Goal: Task Accomplishment & Management: Manage account settings

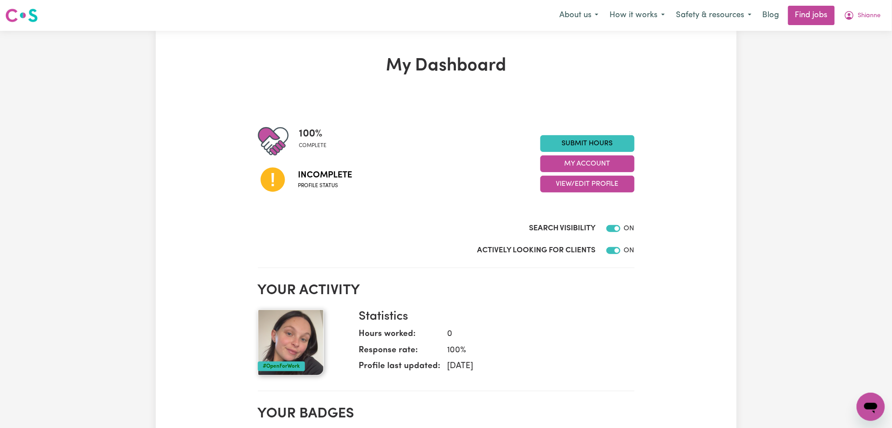
scroll to position [59, 0]
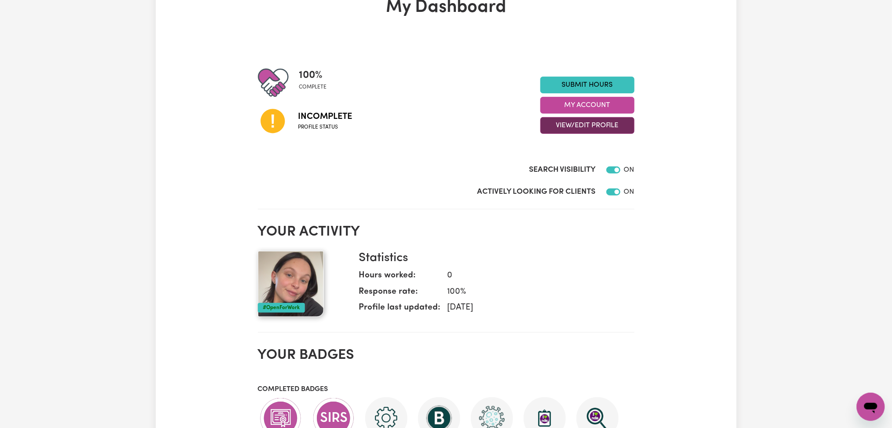
click at [561, 132] on button "View/Edit Profile" at bounding box center [587, 125] width 94 height 17
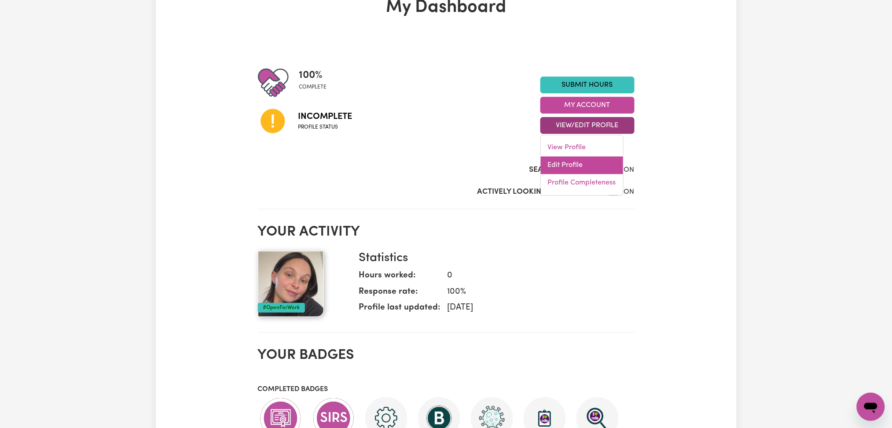
click at [560, 165] on link "Edit Profile" at bounding box center [582, 166] width 82 height 18
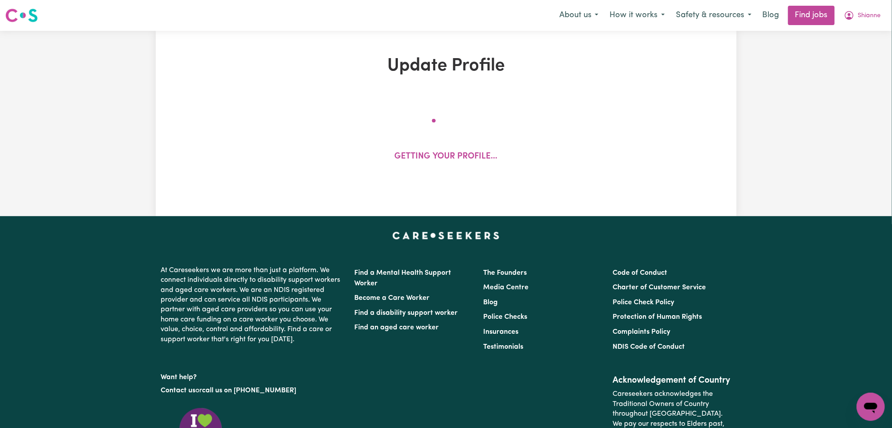
select select "female"
select select "Australian Citizen"
select select "Studying a healthcare related degree or qualification"
select select "37"
select select "45"
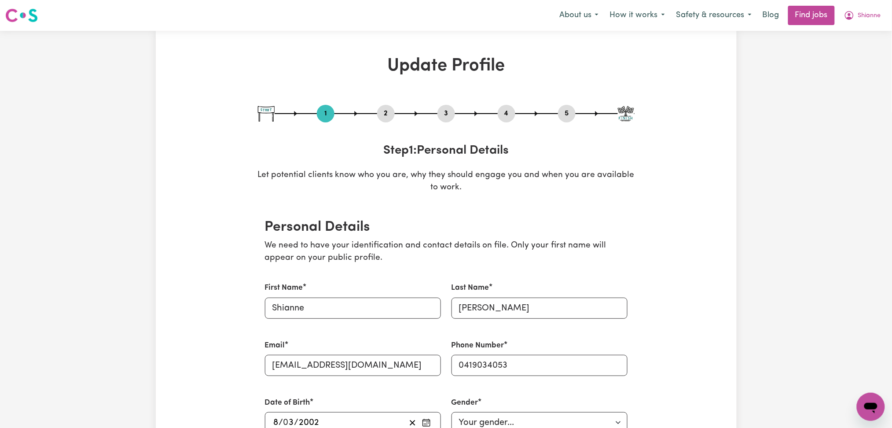
drag, startPoint x: 460, startPoint y: 117, endPoint x: 441, endPoint y: 113, distance: 19.4
click at [456, 118] on div "1 2 3 4 5" at bounding box center [446, 114] width 377 height 18
click at [440, 113] on button "3" at bounding box center [446, 113] width 18 height 11
select select "2025"
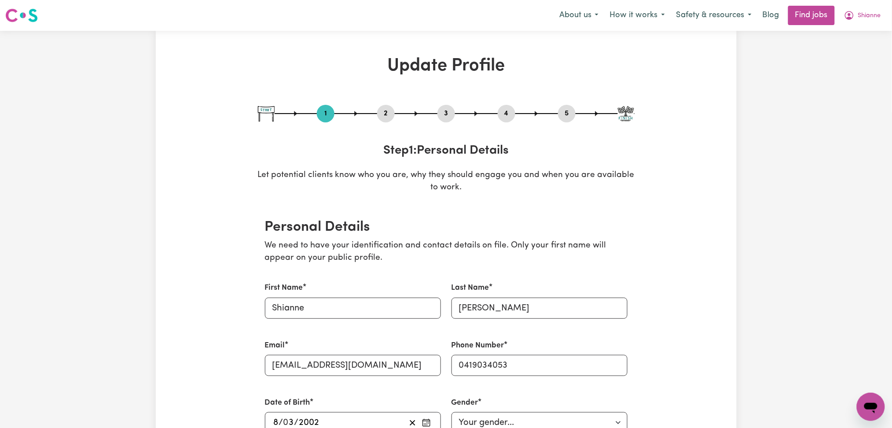
select select "2023"
select select "2025"
select select "2019"
select select "2021"
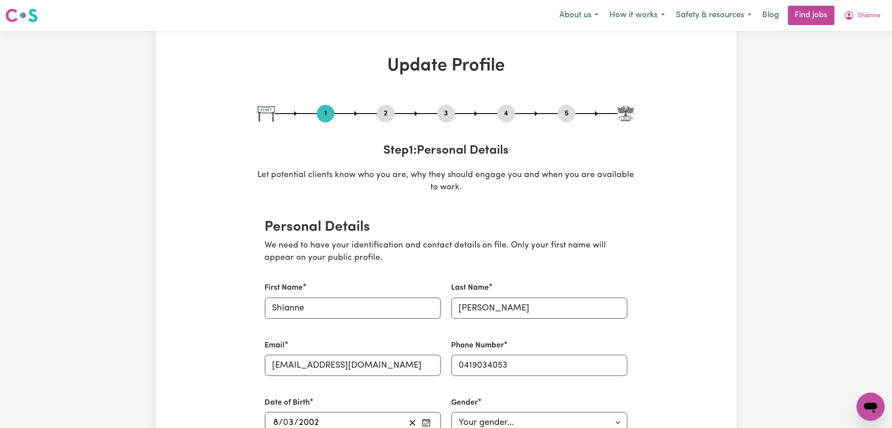
select select "2022"
select select "2023"
select select "Certificate III (Individual Support)"
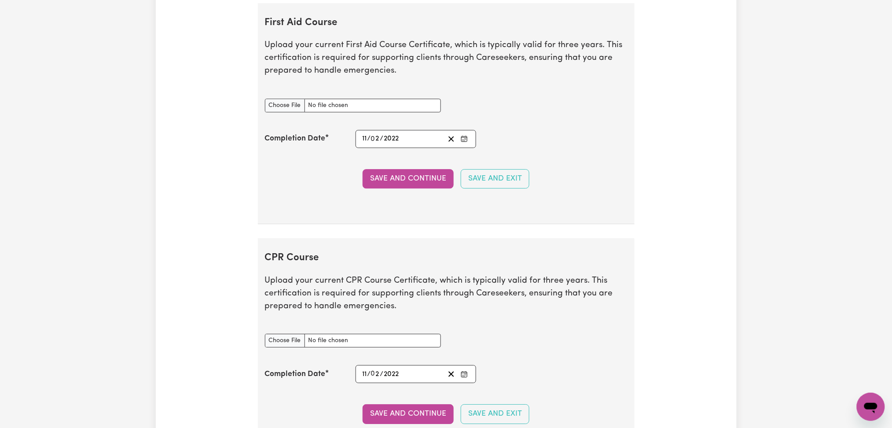
scroll to position [2053, 0]
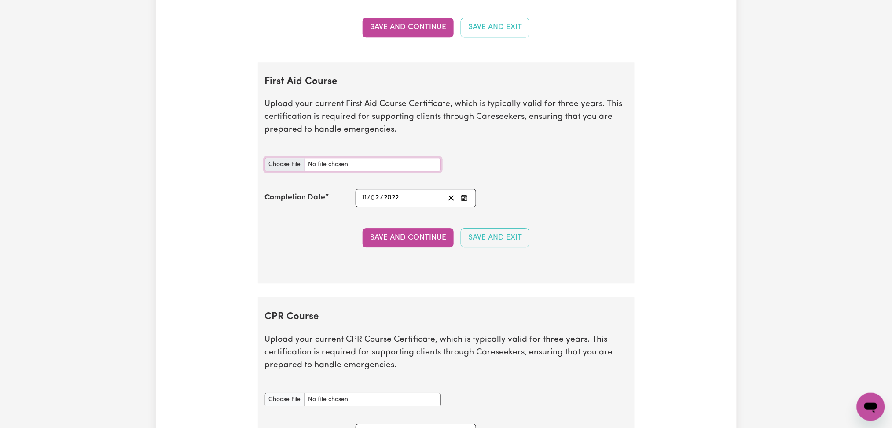
click at [294, 166] on input "First Aid Course document" at bounding box center [353, 165] width 176 height 14
type input "C:\fakepath\Shianne Strotz CPR Certificate 23112023.pdf"
click at [470, 197] on div "2022-02-11 11 / 0 2 / 2022" at bounding box center [416, 198] width 121 height 18
click at [463, 197] on rect "Enter the Completion Date of your First Aid Course" at bounding box center [465, 197] width 6 height 5
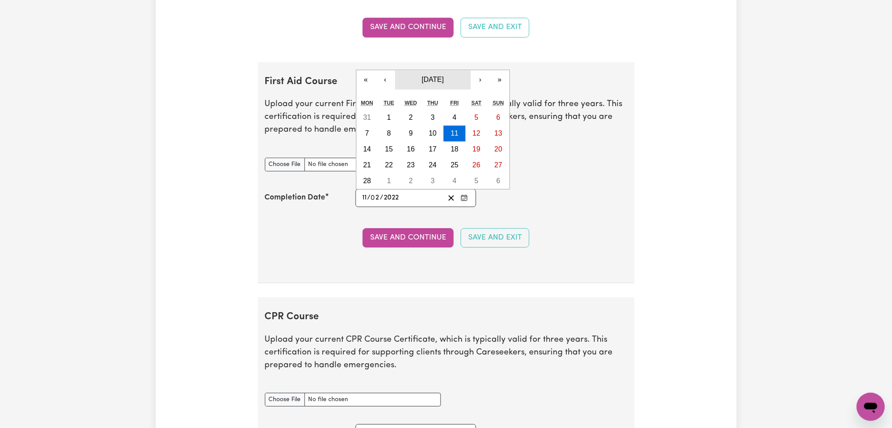
click at [443, 78] on span "February 2022" at bounding box center [432, 79] width 22 height 7
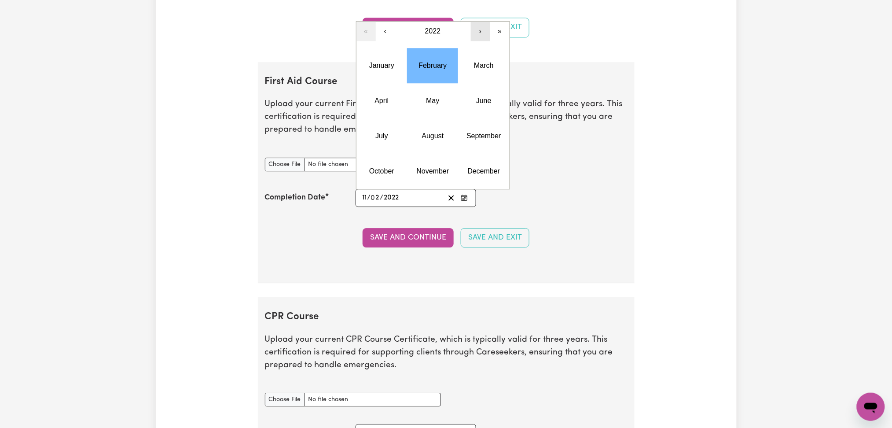
click at [475, 31] on button "›" at bounding box center [480, 31] width 19 height 19
click at [427, 173] on abbr "November" at bounding box center [433, 170] width 33 height 7
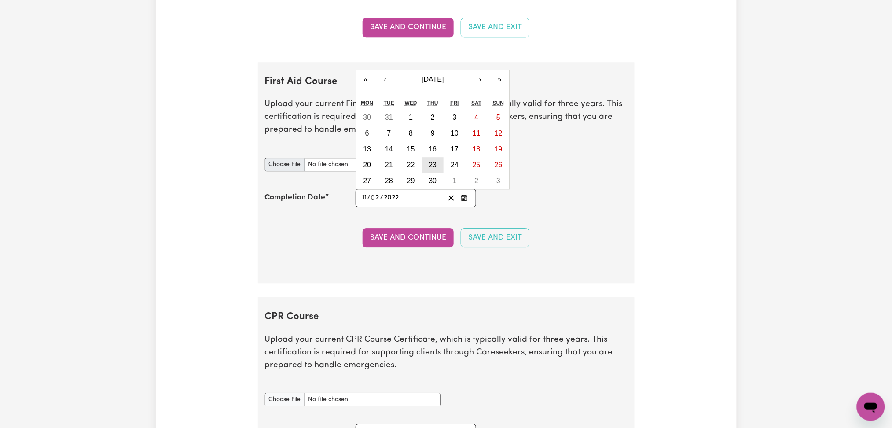
click at [429, 169] on abbr "23" at bounding box center [433, 164] width 8 height 7
type input "2023-11-23"
type input "23"
type input "11"
type input "2023"
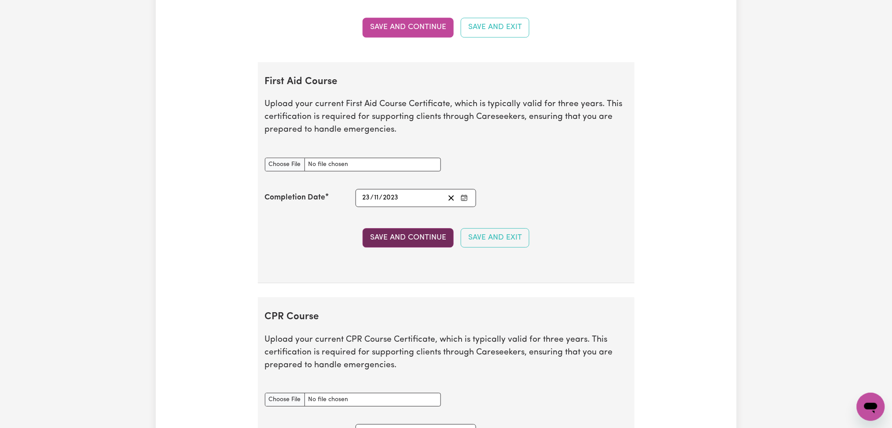
click at [392, 240] on button "Save and Continue" at bounding box center [408, 237] width 91 height 19
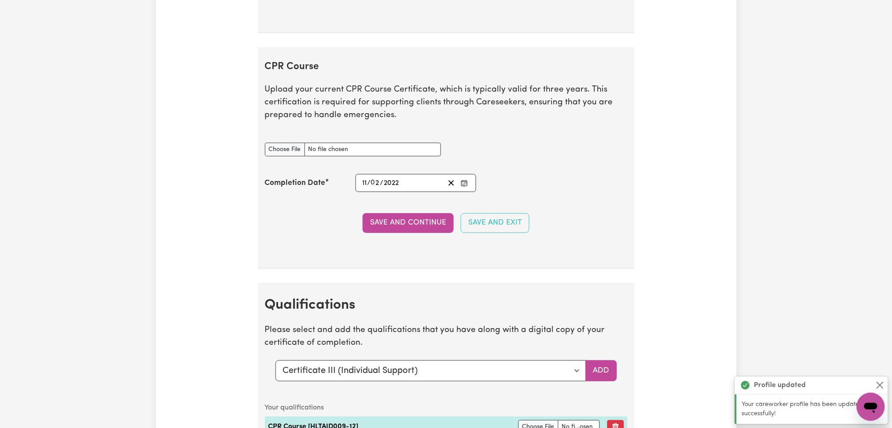
scroll to position [2529, 0]
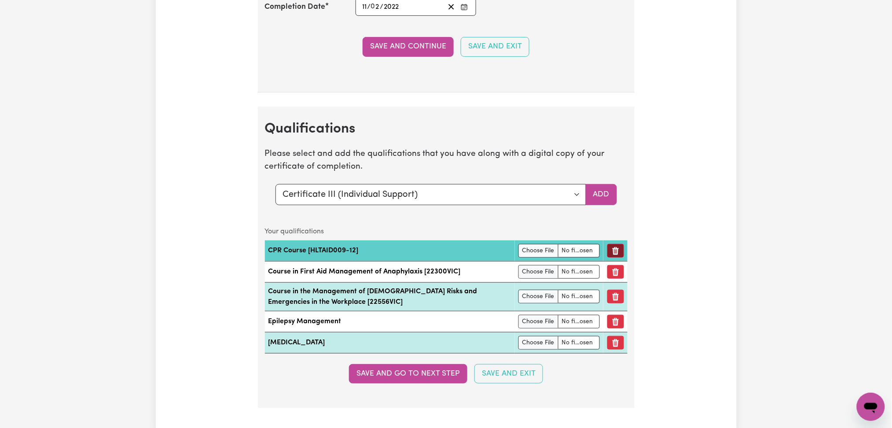
click at [618, 253] on button "Remove qualification" at bounding box center [615, 251] width 17 height 14
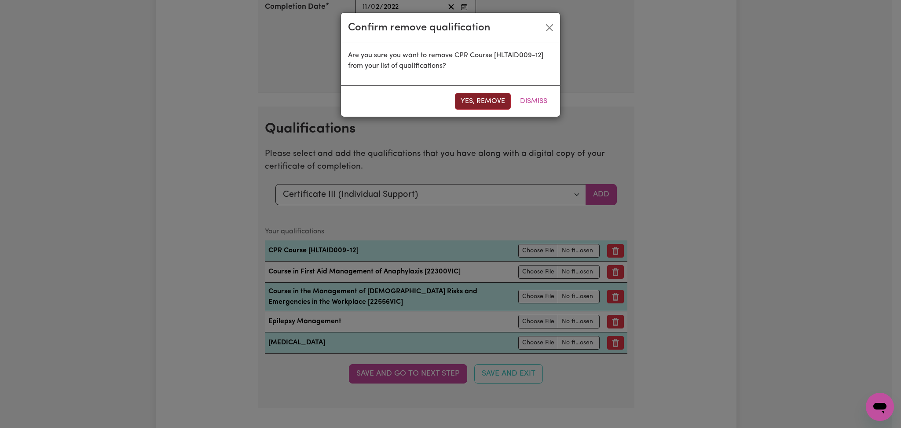
click at [479, 95] on button "Yes, remove" at bounding box center [483, 101] width 56 height 17
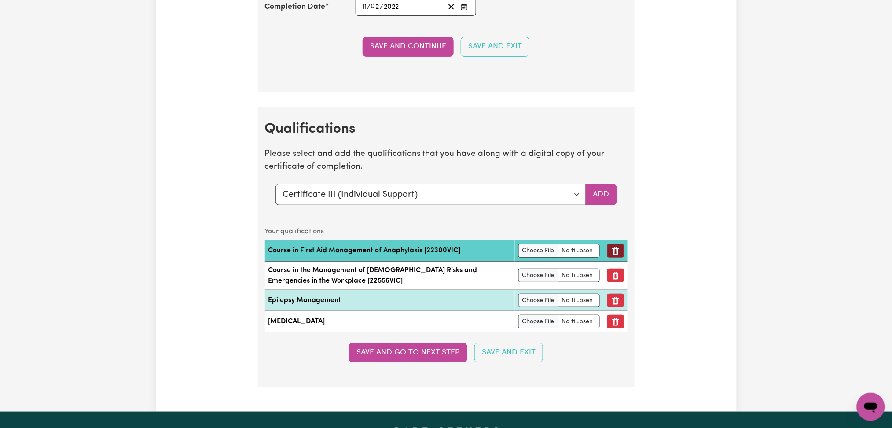
click at [618, 253] on button "Remove qualification" at bounding box center [615, 251] width 17 height 14
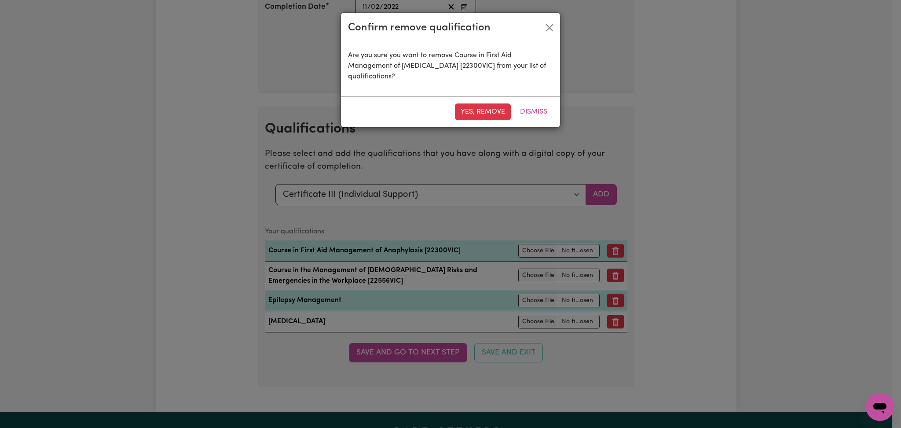
click at [456, 121] on div "Yes, remove Dismiss" at bounding box center [450, 111] width 219 height 31
click at [477, 108] on button "Yes, remove" at bounding box center [483, 111] width 56 height 17
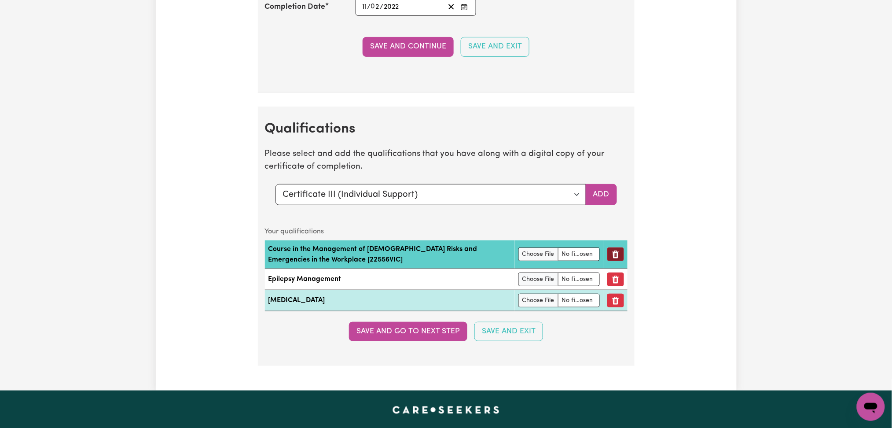
click at [612, 254] on icon "Remove qualification" at bounding box center [615, 254] width 9 height 9
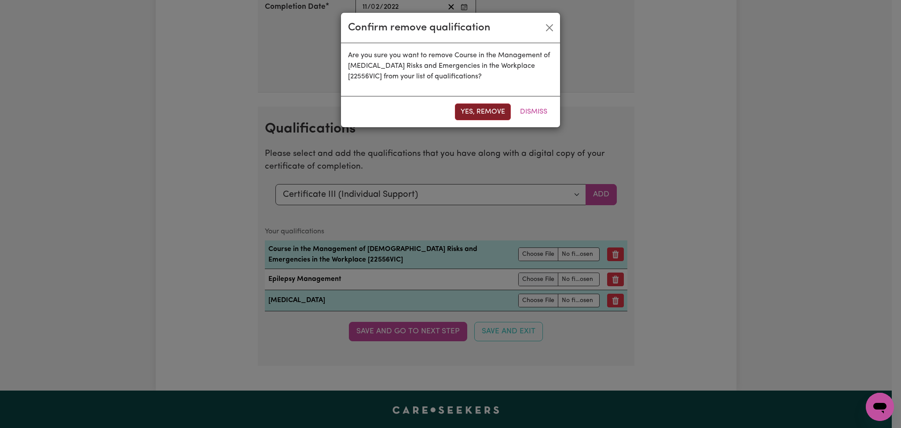
click at [475, 114] on button "Yes, remove" at bounding box center [483, 111] width 56 height 17
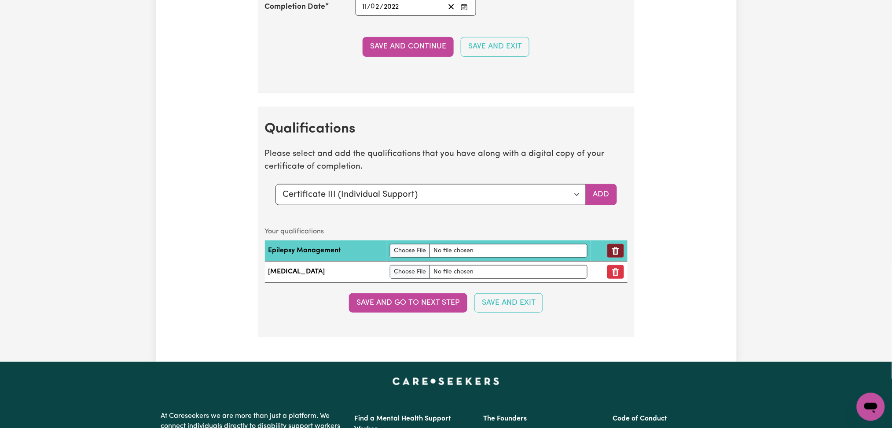
click at [612, 252] on icon "Remove qualification" at bounding box center [615, 250] width 9 height 9
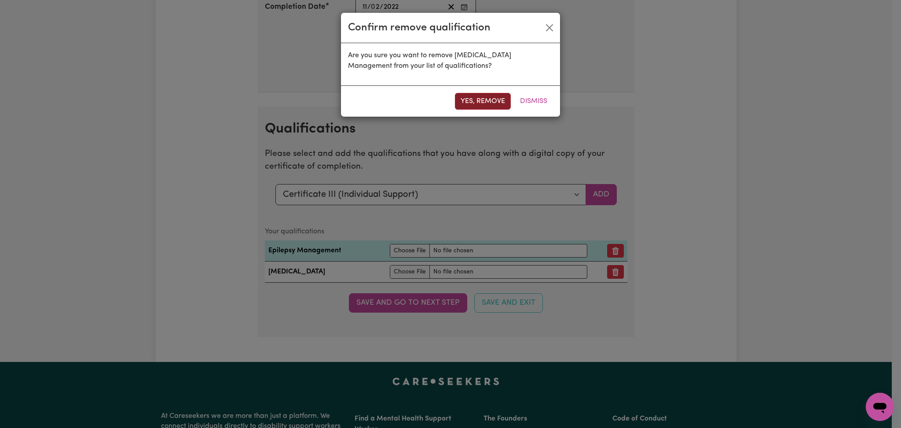
click at [472, 102] on button "Yes, remove" at bounding box center [483, 101] width 56 height 17
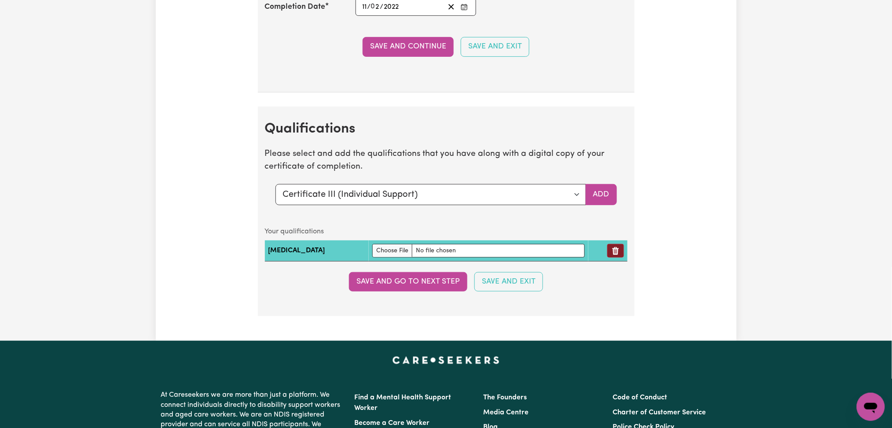
click at [619, 252] on button "Remove qualification" at bounding box center [615, 251] width 17 height 14
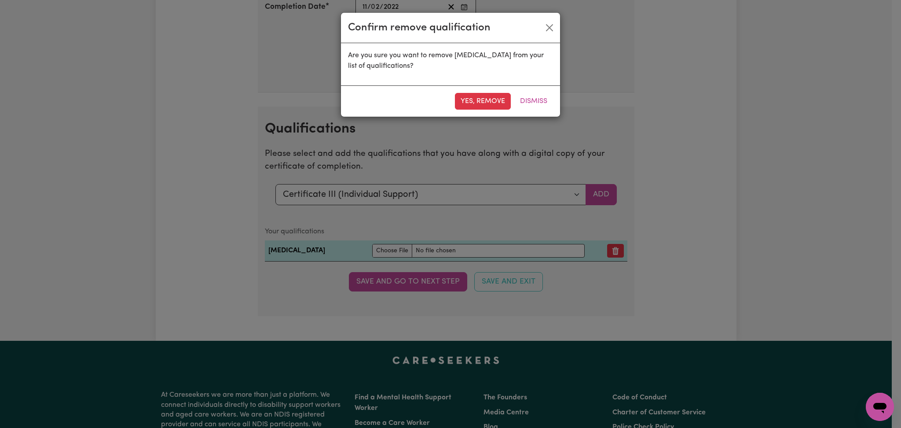
click at [477, 99] on button "Yes, remove" at bounding box center [483, 101] width 56 height 17
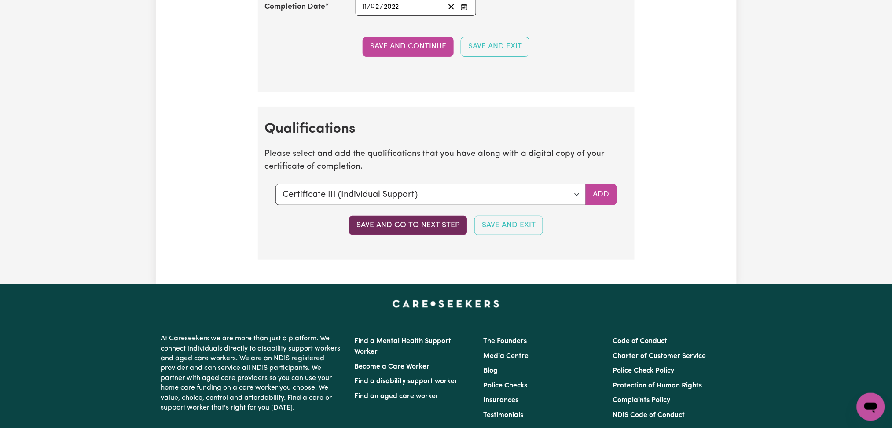
click at [396, 234] on button "Save and go to next step" at bounding box center [408, 225] width 118 height 19
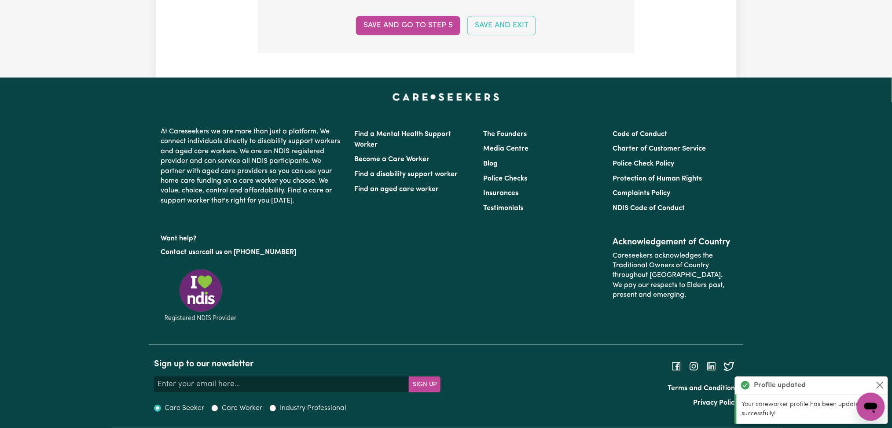
scroll to position [0, 0]
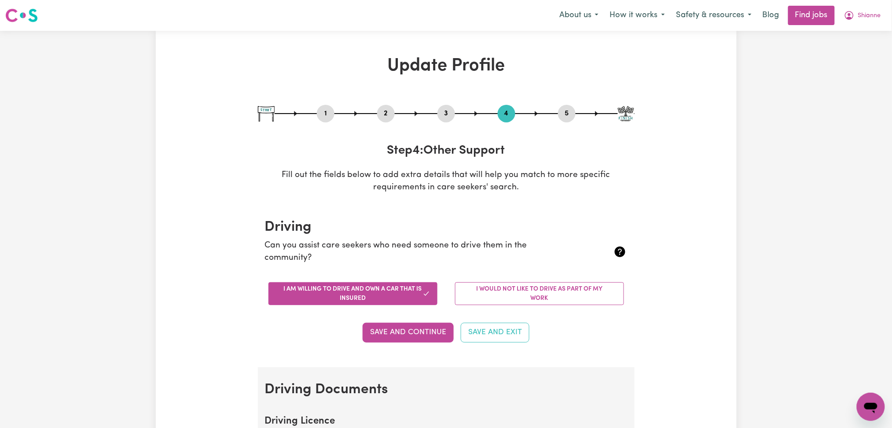
click at [876, 1] on nav "Menu About us How it works Safety & resources Blog Find jobs Shianne" at bounding box center [446, 15] width 892 height 31
click at [873, 11] on span "Shianne" at bounding box center [869, 16] width 23 height 10
click at [848, 63] on link "Logout" at bounding box center [852, 67] width 70 height 17
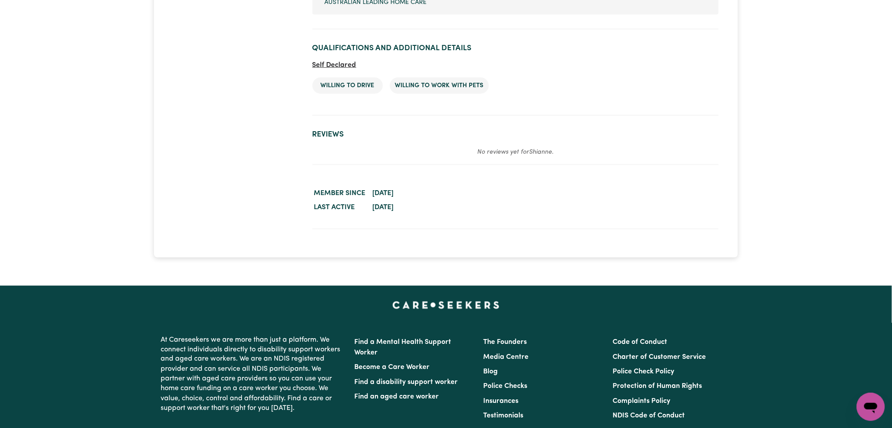
scroll to position [1232, 0]
